Goal: Task Accomplishment & Management: Use online tool/utility

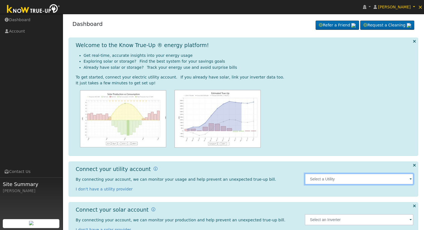
click at [345, 180] on input "text" at bounding box center [359, 179] width 109 height 11
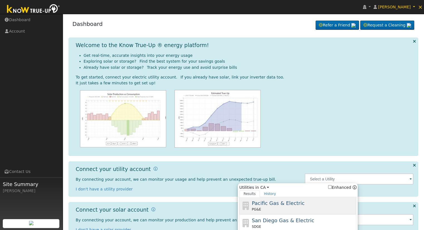
click at [301, 202] on div "Pacific Gas & Electric PG&E" at bounding box center [303, 205] width 103 height 13
type input "PG&E"
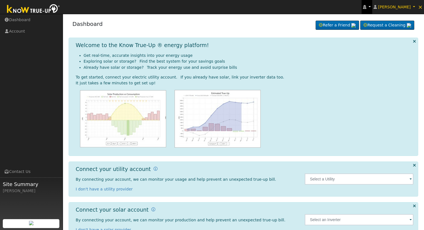
click at [372, 9] on link at bounding box center [366, 7] width 11 height 14
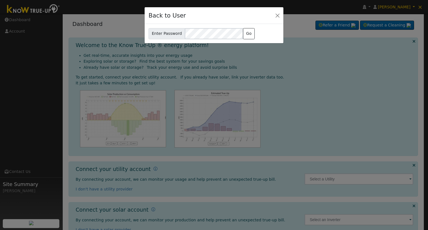
click at [255, 31] on div "Enter Password [EMAIL_ADDRESS][DOMAIN_NAME] Go" at bounding box center [214, 33] width 131 height 11
click at [243, 37] on button "Go" at bounding box center [249, 33] width 12 height 11
